Goal: Task Accomplishment & Management: Manage account settings

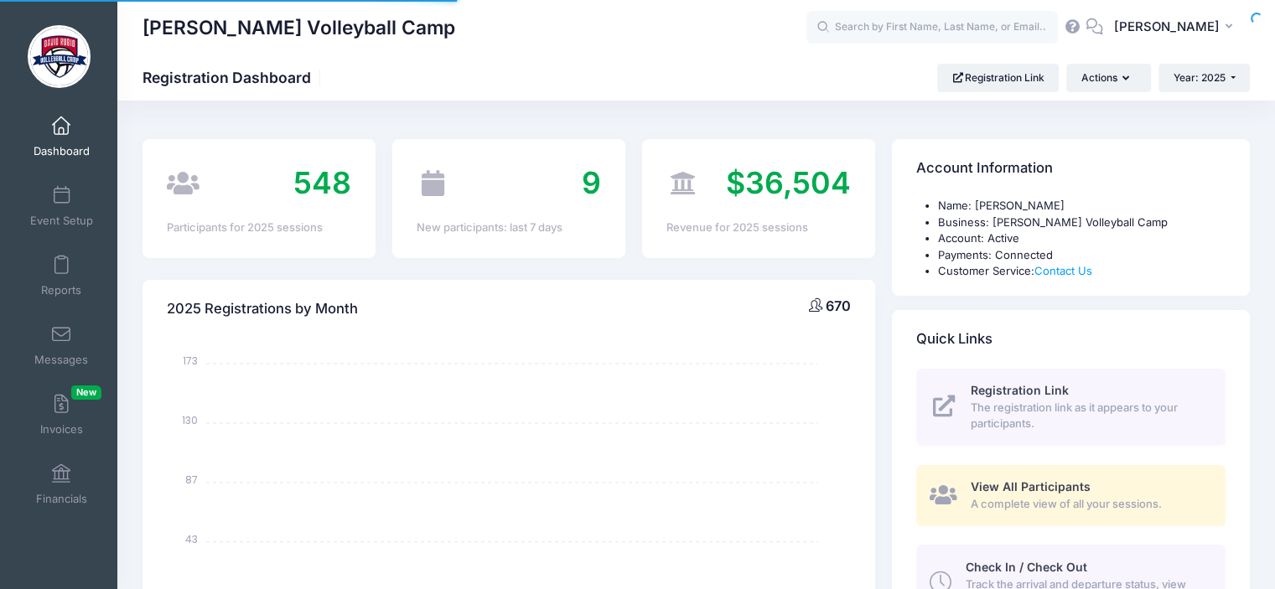
select select
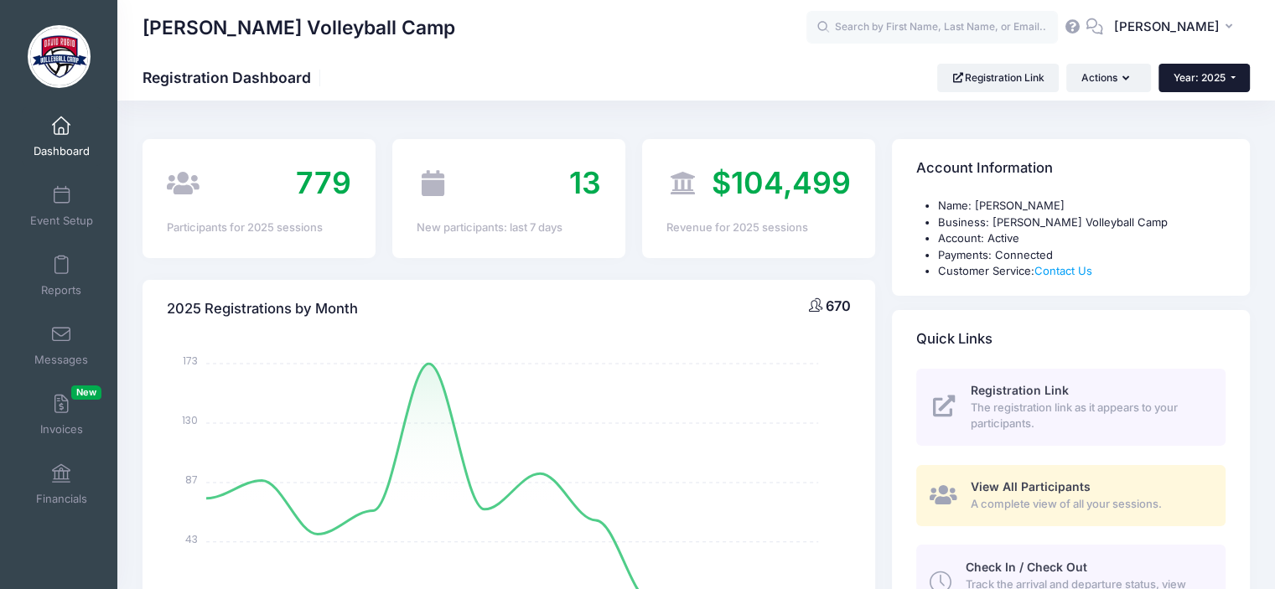
click at [1240, 77] on button "Year: 2025" at bounding box center [1203, 78] width 91 height 28
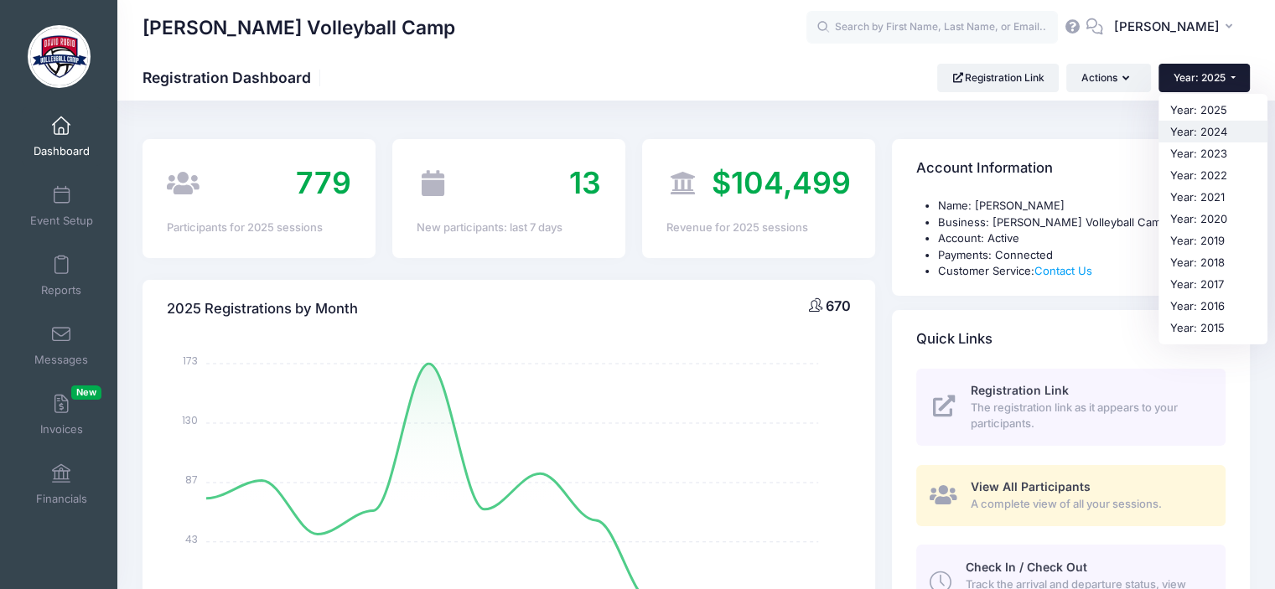
click at [1199, 129] on link "Year: 2024" at bounding box center [1212, 132] width 109 height 22
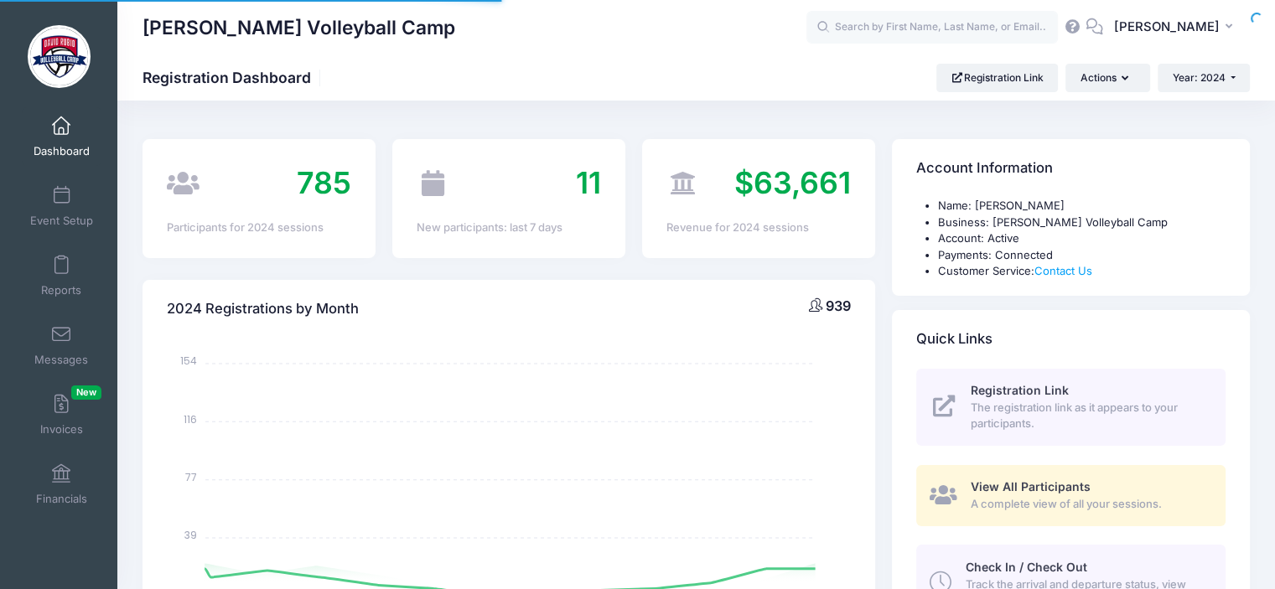
select select
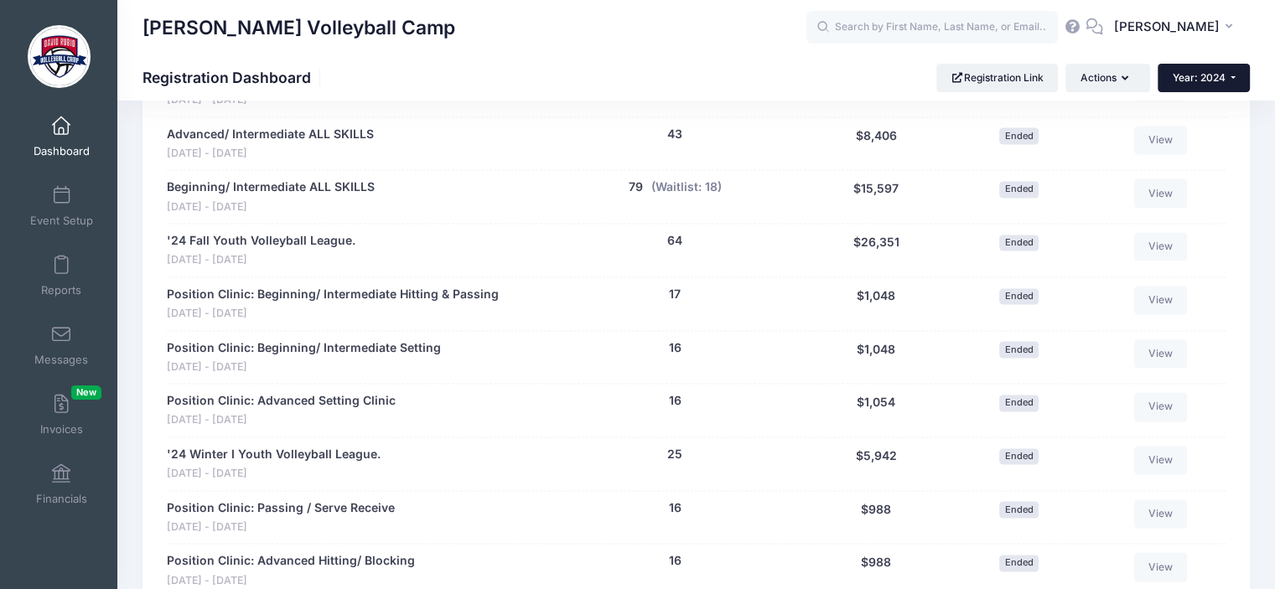
scroll to position [2387, 0]
